Goal: Complete application form: Complete application form

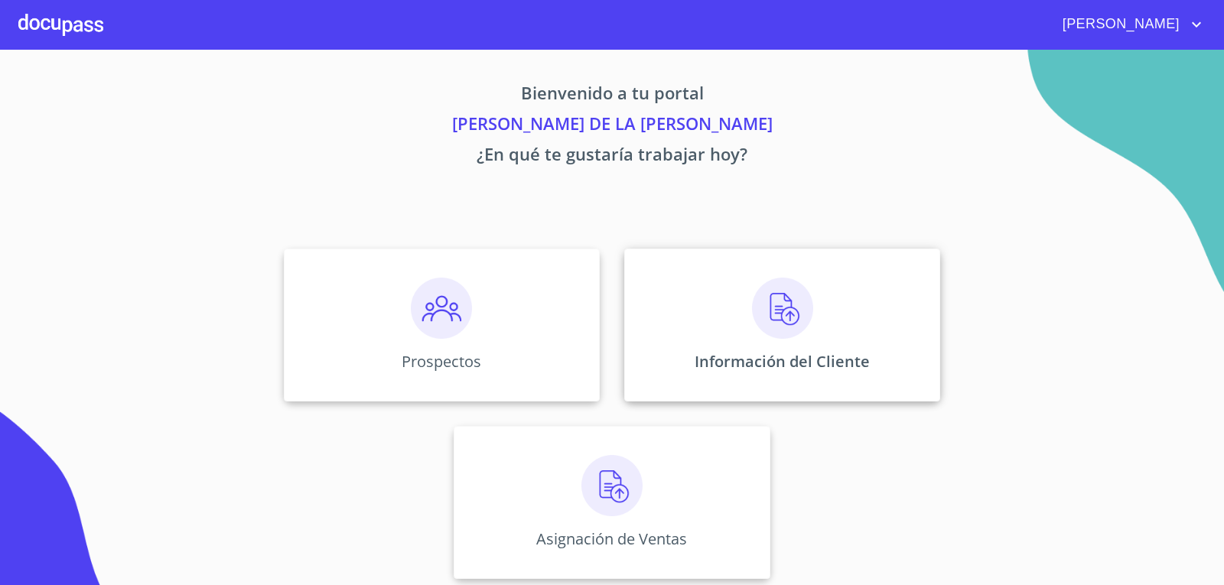
click at [752, 333] on img at bounding box center [782, 308] width 61 height 61
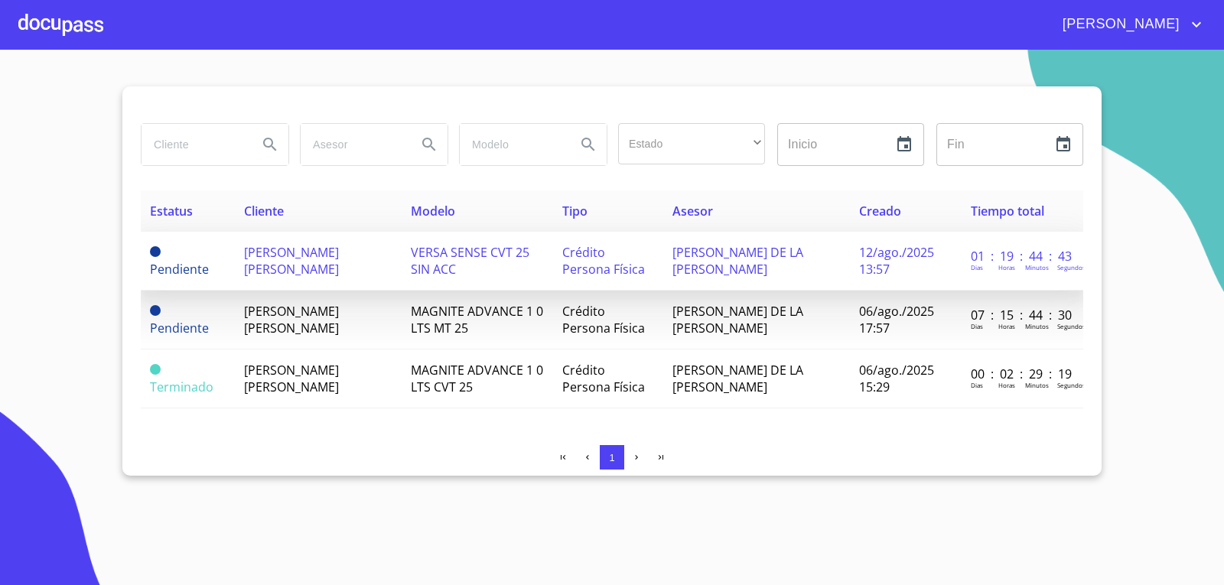
click at [339, 244] on span "[PERSON_NAME] [PERSON_NAME]" at bounding box center [291, 261] width 95 height 34
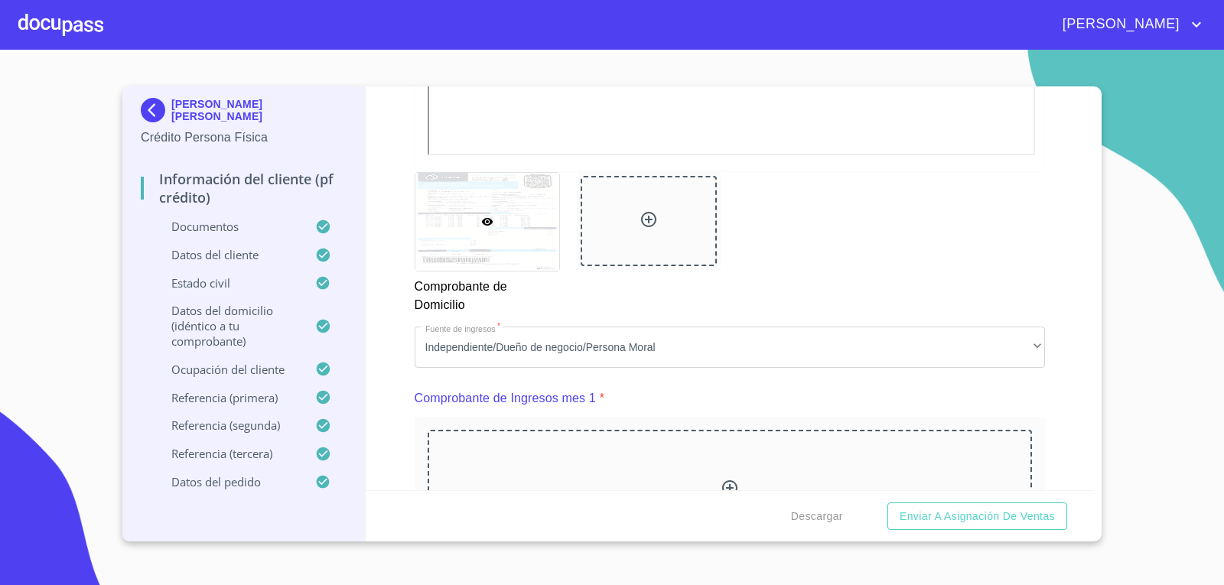
scroll to position [693, 0]
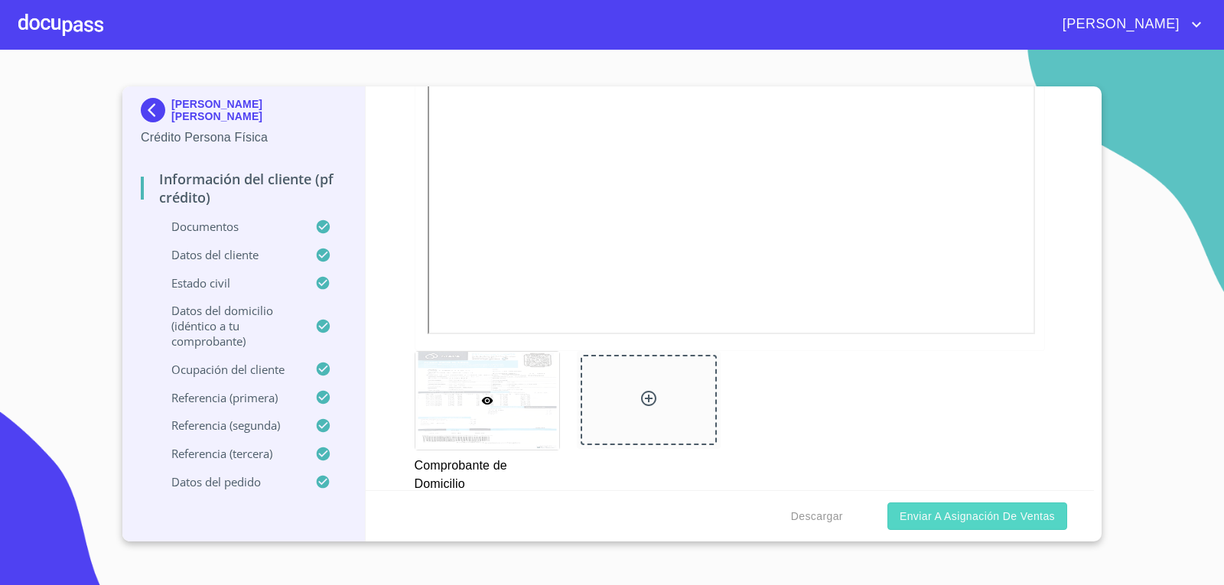
click at [936, 524] on span "Enviar a Asignación de Ventas" at bounding box center [976, 516] width 155 height 19
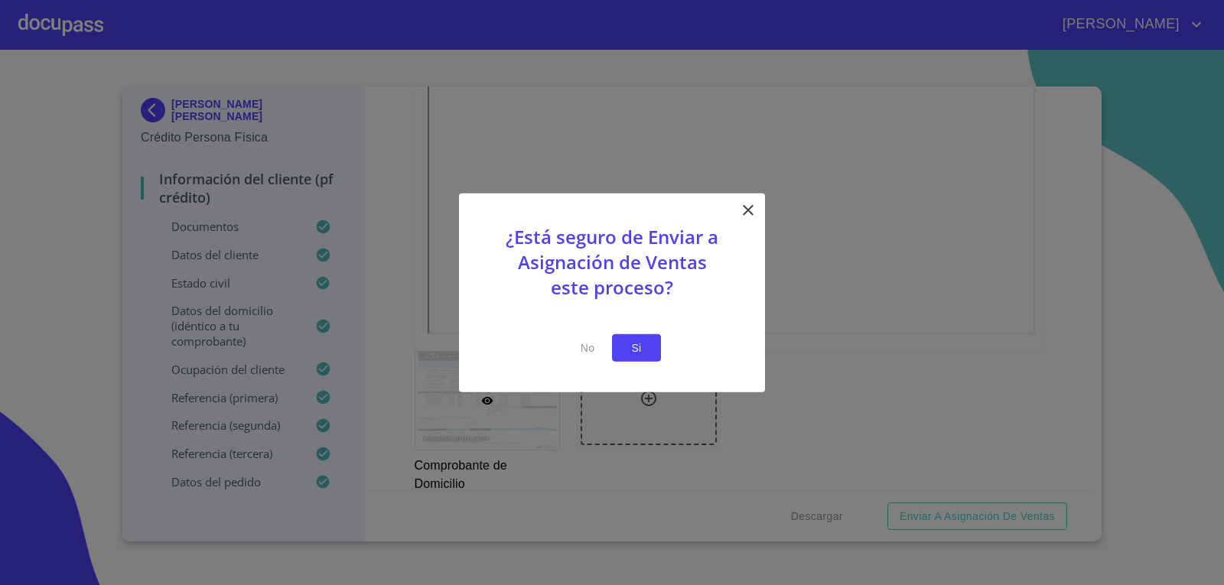
scroll to position [0, 0]
click at [629, 351] on span "Si" at bounding box center [636, 347] width 24 height 19
